Goal: Answer question/provide support

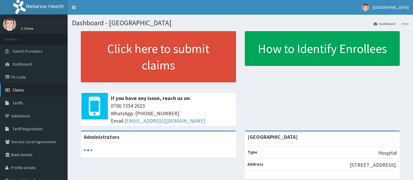
click at [21, 91] on span "Claims" at bounding box center [18, 89] width 11 height 5
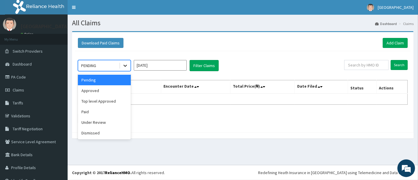
click at [125, 64] on icon at bounding box center [125, 66] width 6 height 6
click at [99, 125] on div "Under Review" at bounding box center [104, 122] width 53 height 11
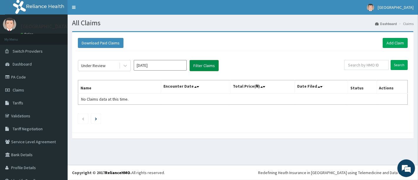
click at [198, 67] on button "Filter Claims" at bounding box center [204, 65] width 29 height 11
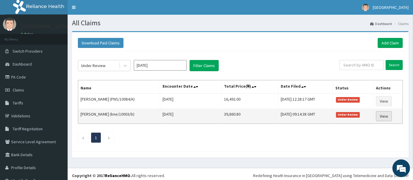
click at [380, 116] on link "View" at bounding box center [384, 116] width 16 height 10
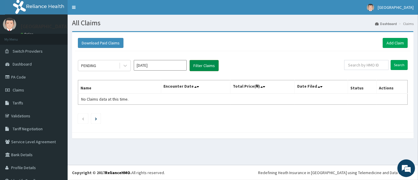
click at [204, 66] on button "Filter Claims" at bounding box center [204, 65] width 29 height 11
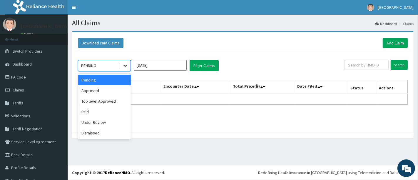
click at [125, 64] on icon at bounding box center [125, 66] width 6 height 6
click at [102, 125] on div "Under Review" at bounding box center [104, 122] width 53 height 11
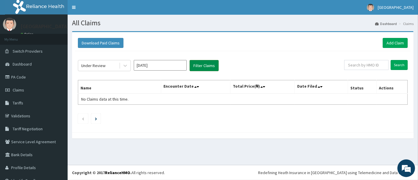
click at [212, 65] on button "Filter Claims" at bounding box center [204, 65] width 29 height 11
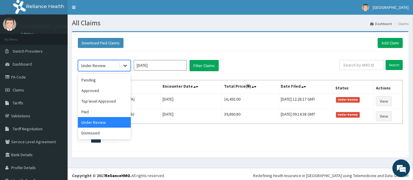
click at [126, 64] on icon at bounding box center [125, 66] width 6 height 6
click at [96, 133] on div "Dismissed" at bounding box center [104, 133] width 53 height 11
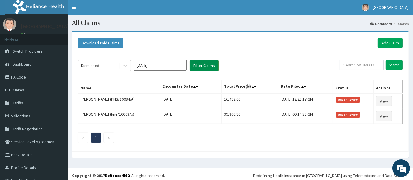
click at [200, 63] on button "Filter Claims" at bounding box center [204, 65] width 29 height 11
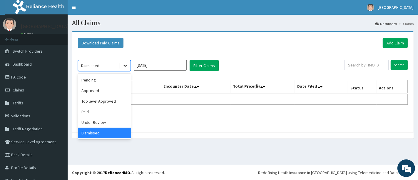
click at [125, 65] on icon at bounding box center [125, 66] width 6 height 6
click at [96, 111] on div "Paid" at bounding box center [104, 111] width 53 height 11
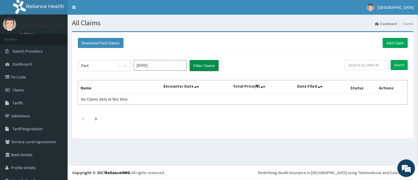
click at [197, 62] on button "Filter Claims" at bounding box center [204, 65] width 29 height 11
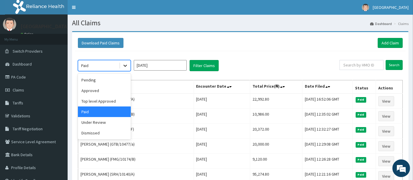
click at [126, 65] on icon at bounding box center [125, 66] width 4 height 2
click at [103, 101] on div "Top level Approved" at bounding box center [104, 101] width 53 height 11
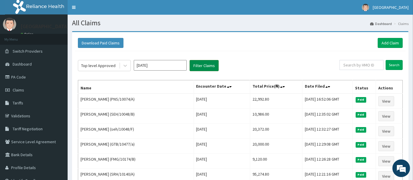
click at [206, 65] on button "Filter Claims" at bounding box center [204, 65] width 29 height 11
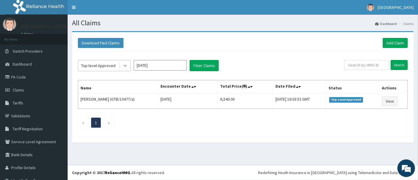
click at [126, 67] on icon at bounding box center [125, 66] width 6 height 6
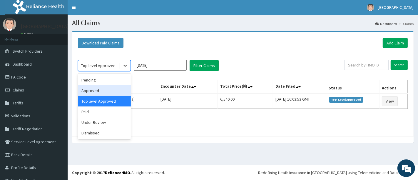
click at [111, 90] on div "Approved" at bounding box center [104, 90] width 53 height 11
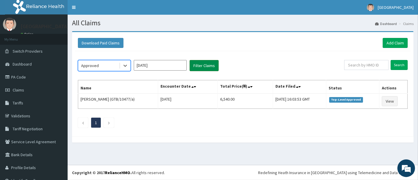
click at [200, 62] on button "Filter Claims" at bounding box center [204, 65] width 29 height 11
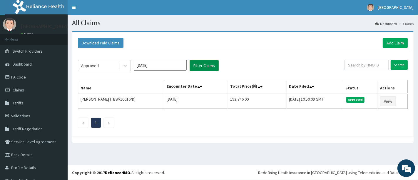
click at [200, 62] on button "Filter Claims" at bounding box center [204, 65] width 29 height 11
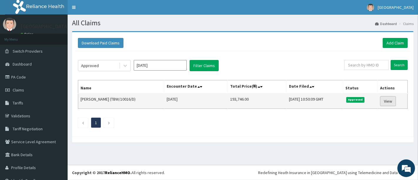
click at [383, 100] on link "View" at bounding box center [388, 101] width 16 height 10
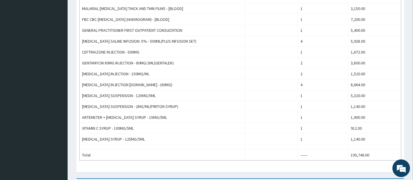
scroll to position [360, 0]
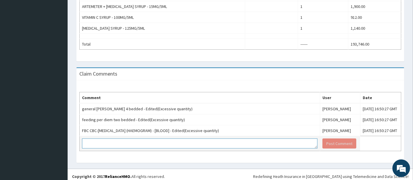
click at [159, 138] on textarea at bounding box center [199, 143] width 235 height 10
type textarea "t"
type textarea "G"
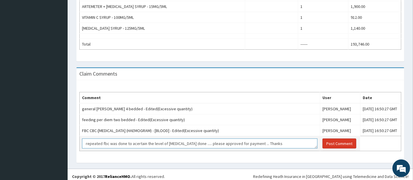
type textarea "repeated fbc was done to acertain the level of [MEDICAL_DATA] done ..... please…"
click at [322, 139] on button "Post Comment" at bounding box center [339, 143] width 34 height 10
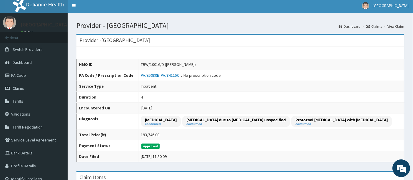
scroll to position [1, 0]
